Goal: Check status: Check status

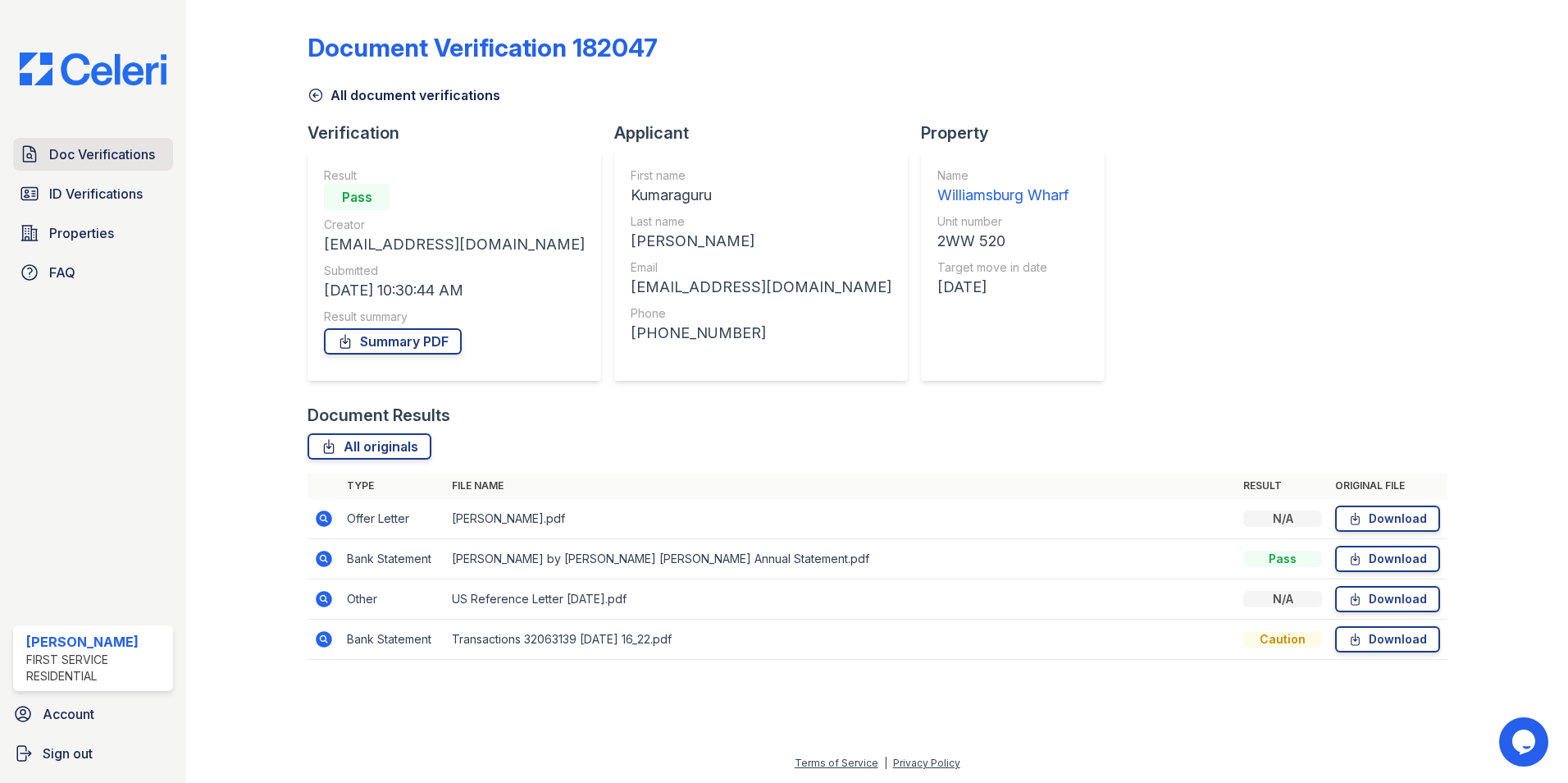
click at [85, 159] on span "Doc Verifications" at bounding box center [102, 154] width 106 height 19
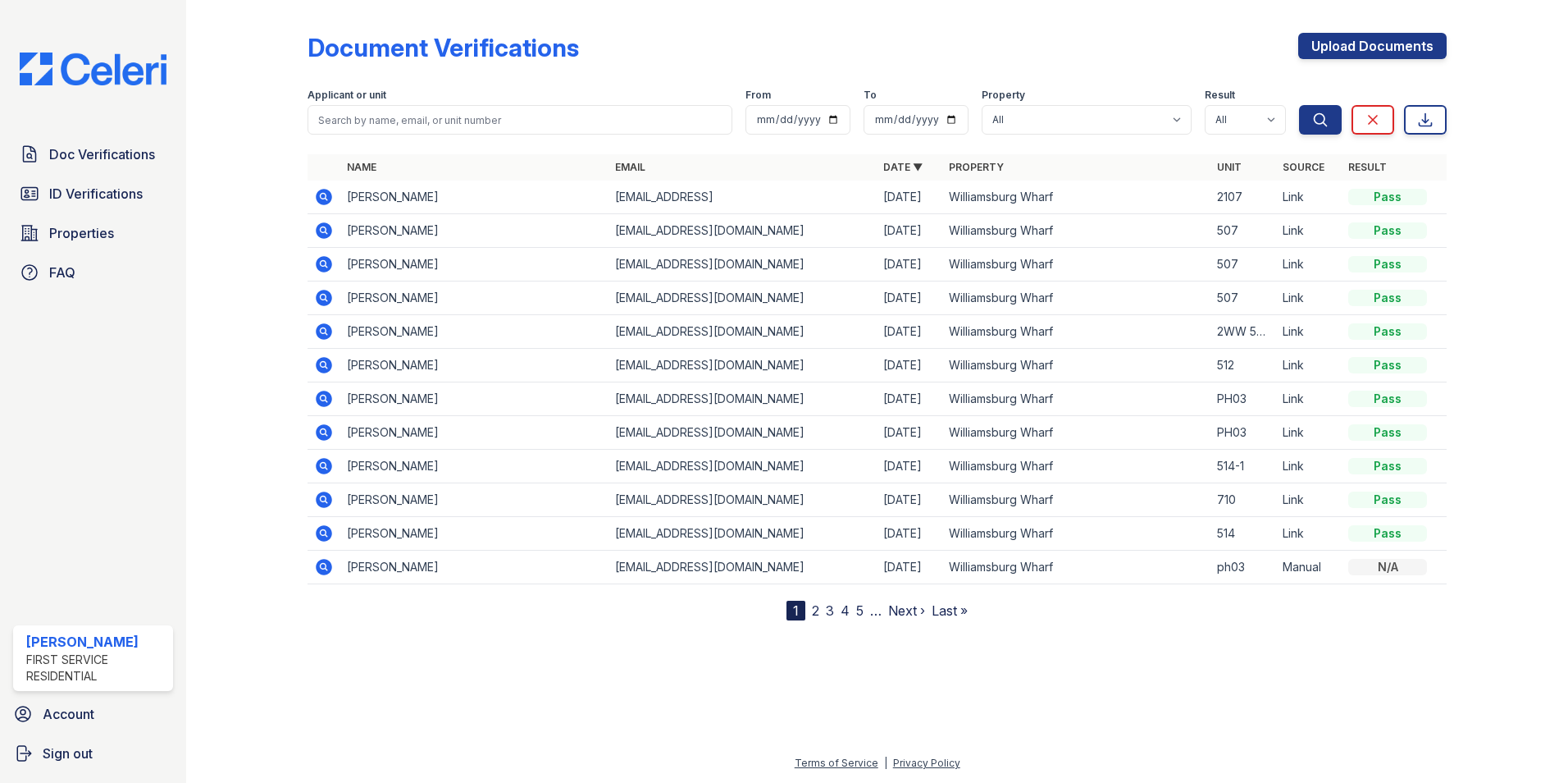
click at [326, 194] on icon at bounding box center [323, 196] width 19 height 19
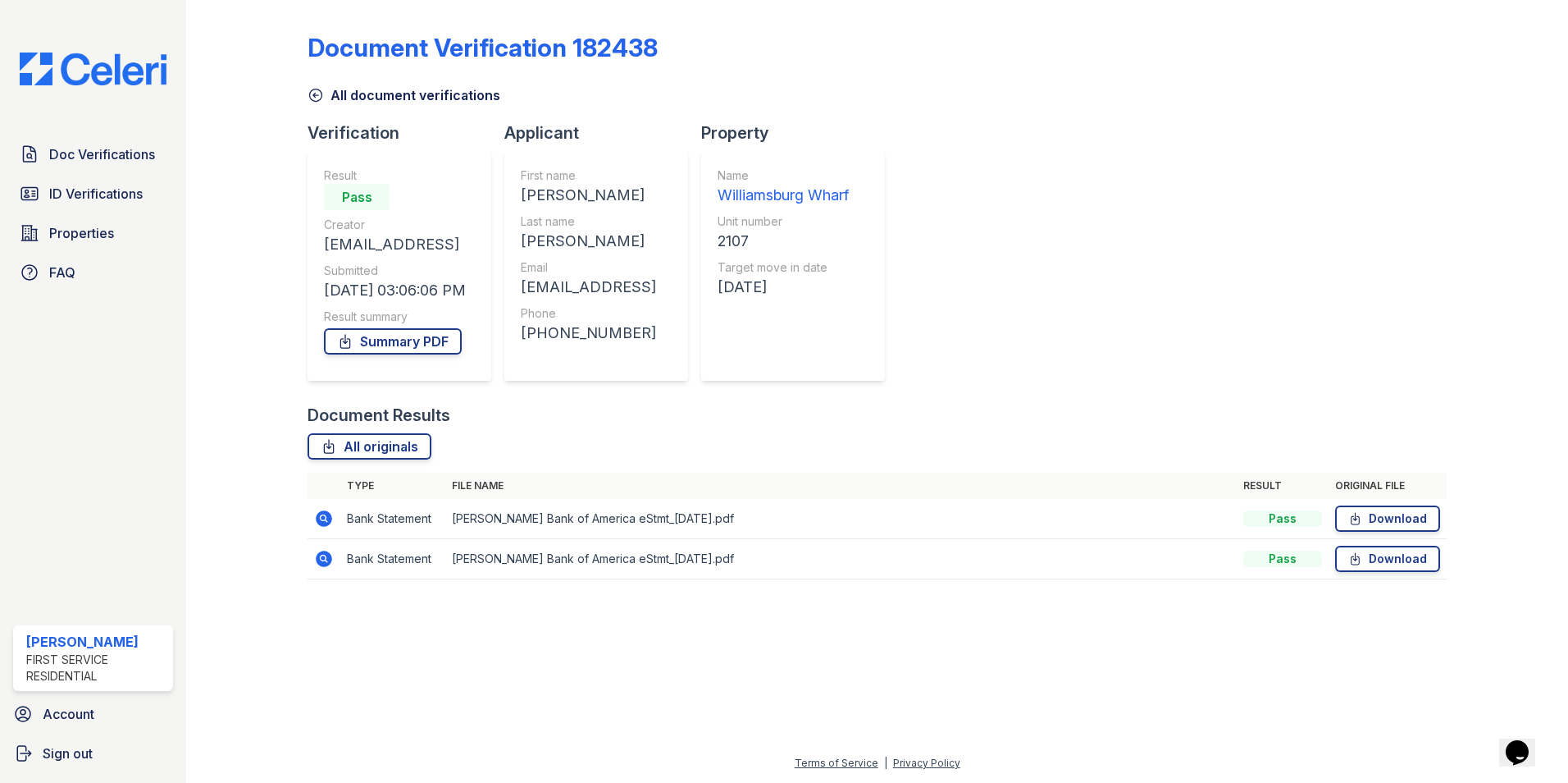
click at [323, 512] on icon at bounding box center [323, 518] width 16 height 16
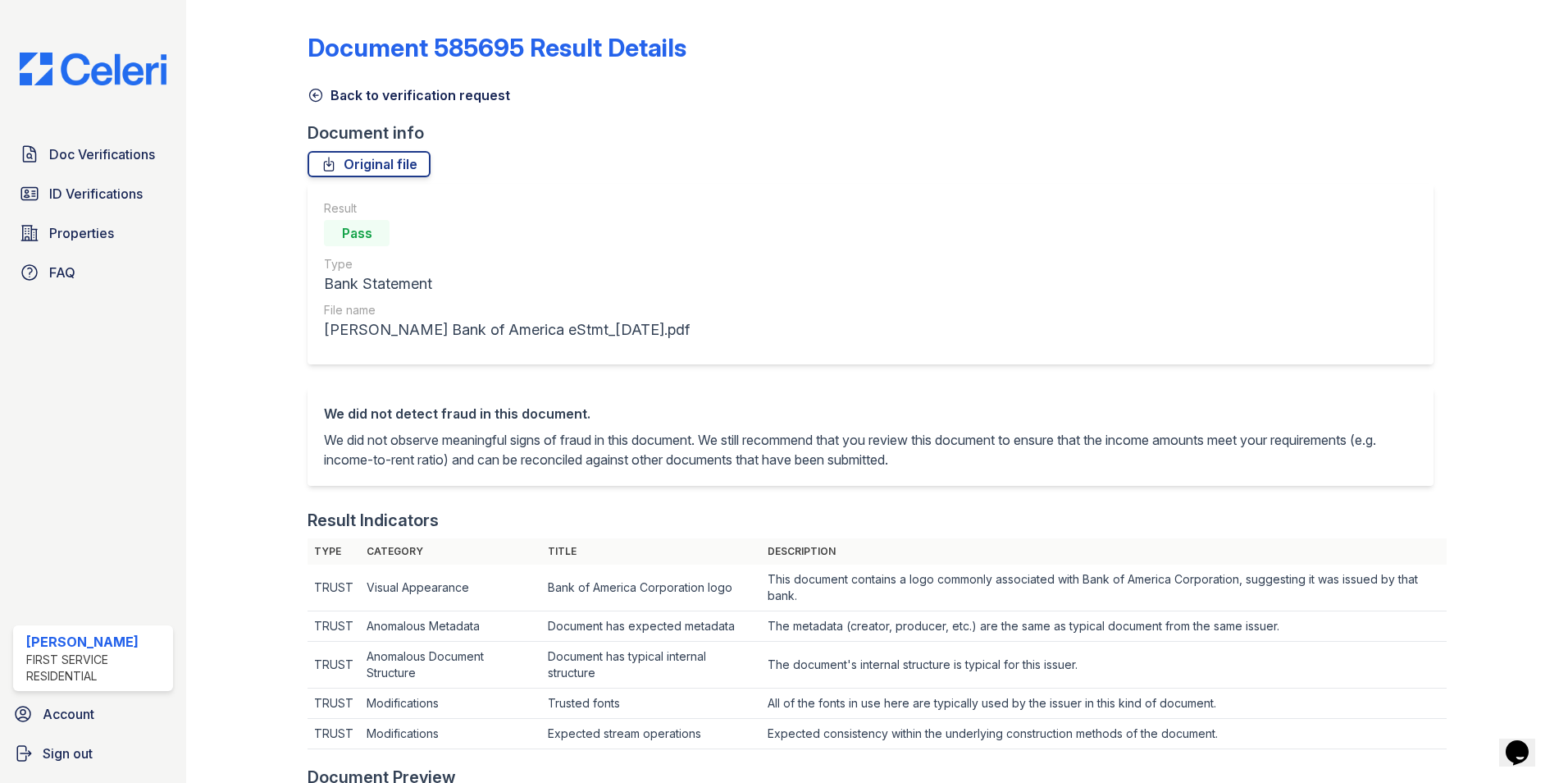
click at [317, 93] on icon at bounding box center [315, 94] width 16 height 16
